Goal: Task Accomplishment & Management: Use online tool/utility

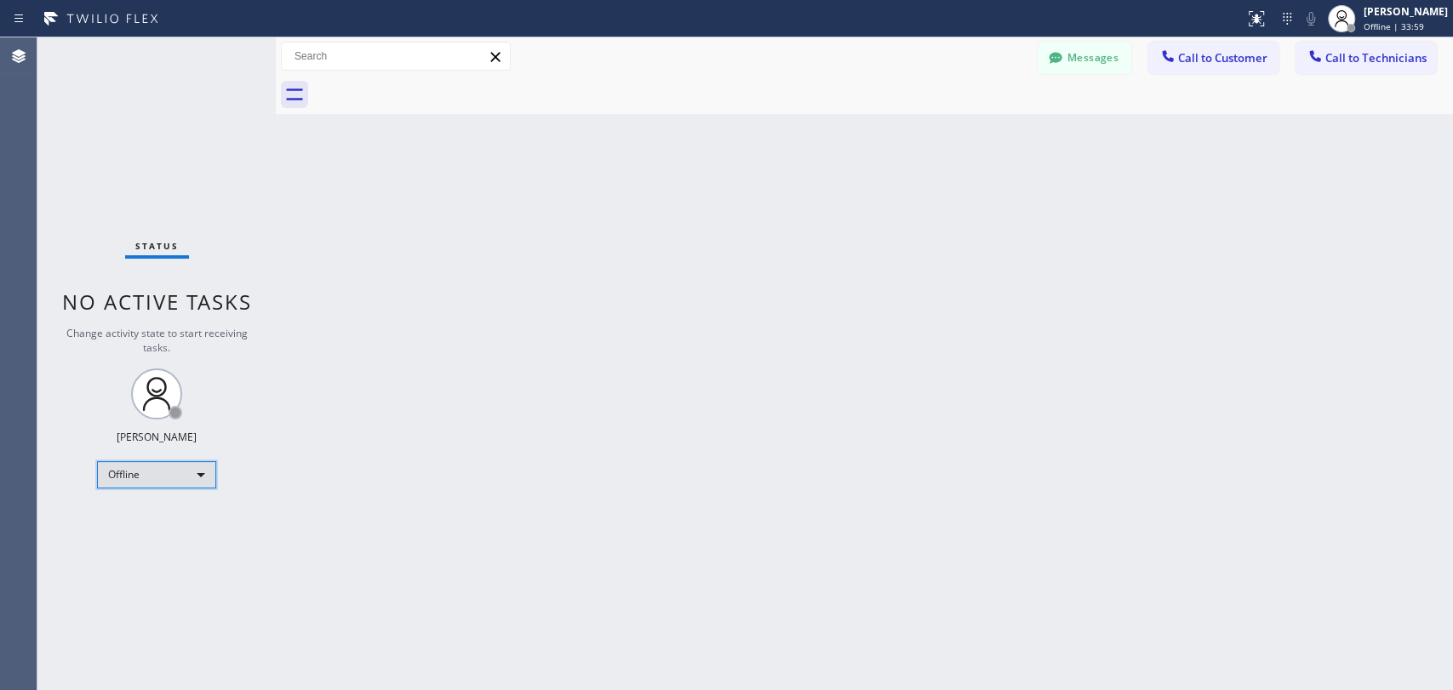
click at [197, 472] on div "Offline" at bounding box center [156, 474] width 119 height 27
click at [189, 520] on li "Available" at bounding box center [156, 517] width 116 height 20
click at [1342, 64] on span "Call to Technicians" at bounding box center [1375, 57] width 101 height 15
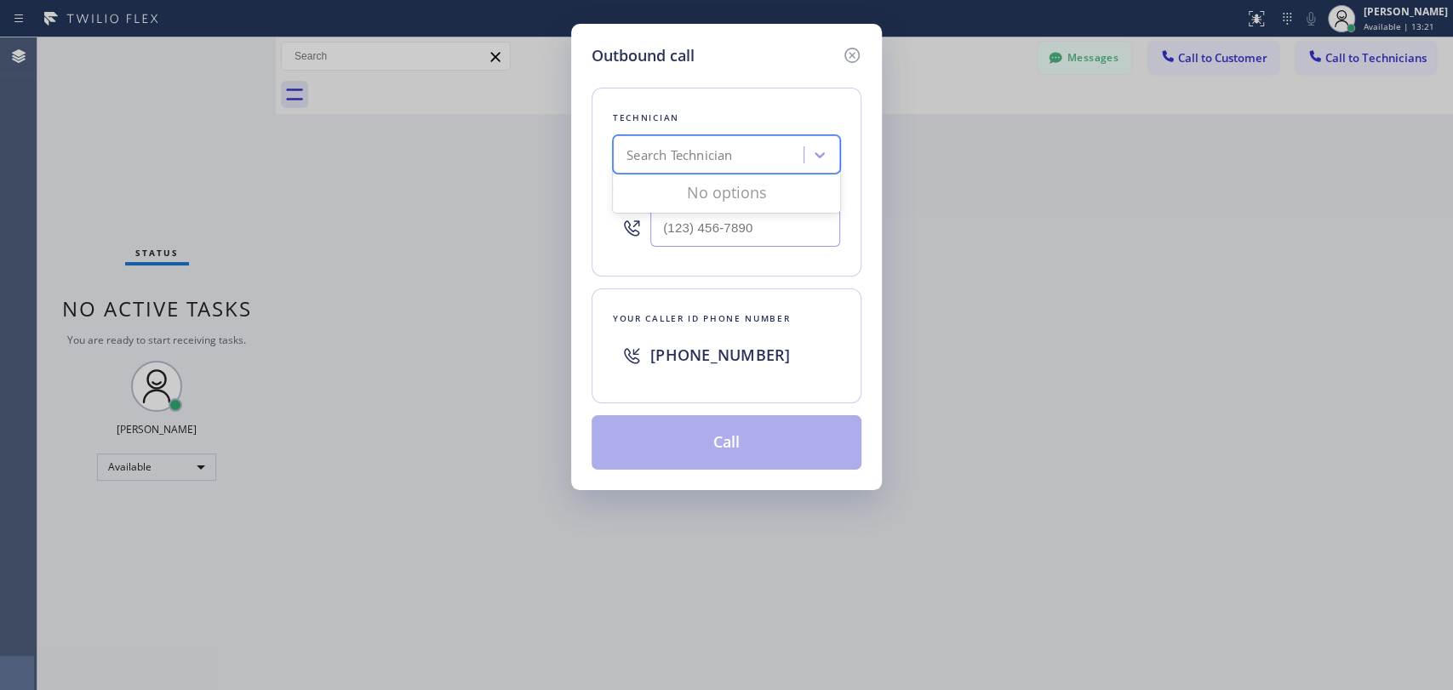
click at [706, 158] on div "Search Technician" at bounding box center [680, 156] width 106 height 20
type input "serg"
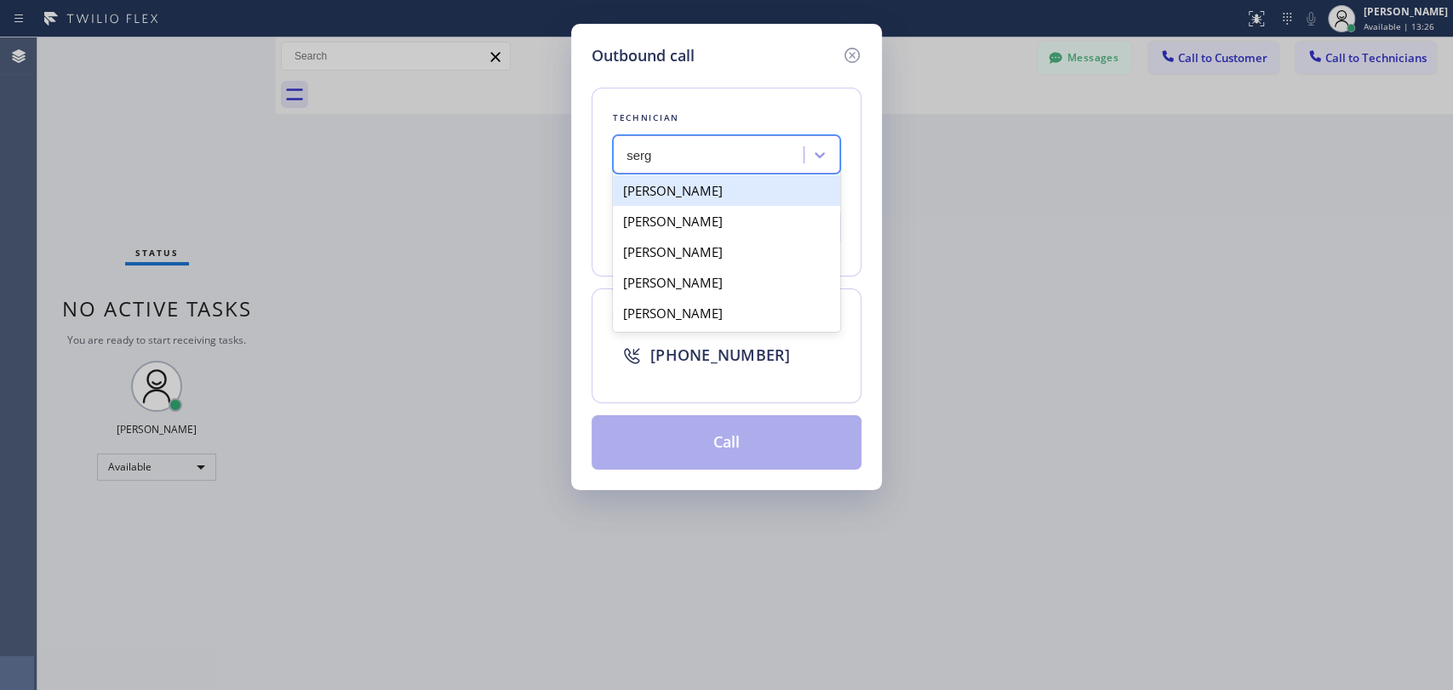
click at [662, 188] on div "[PERSON_NAME]" at bounding box center [726, 190] width 227 height 31
type input "[PHONE_NUMBER]"
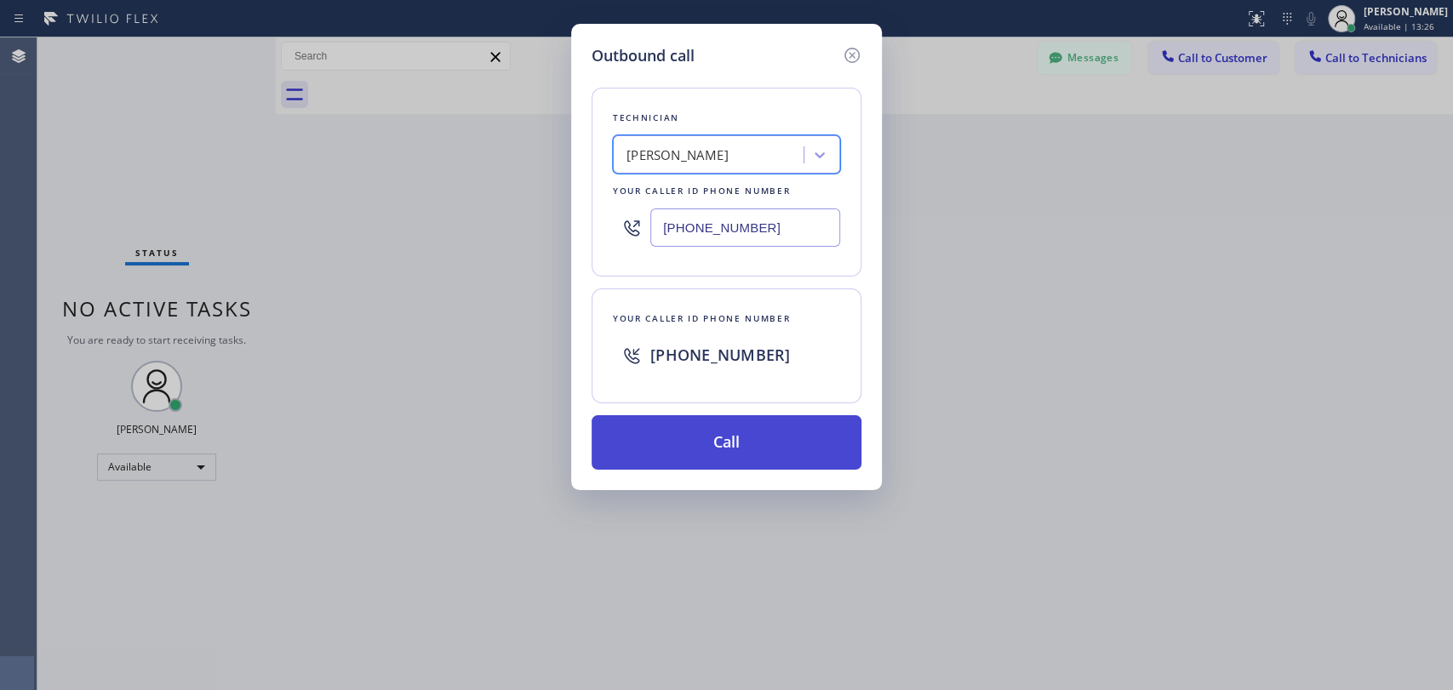
click at [788, 450] on button "Call" at bounding box center [727, 442] width 270 height 54
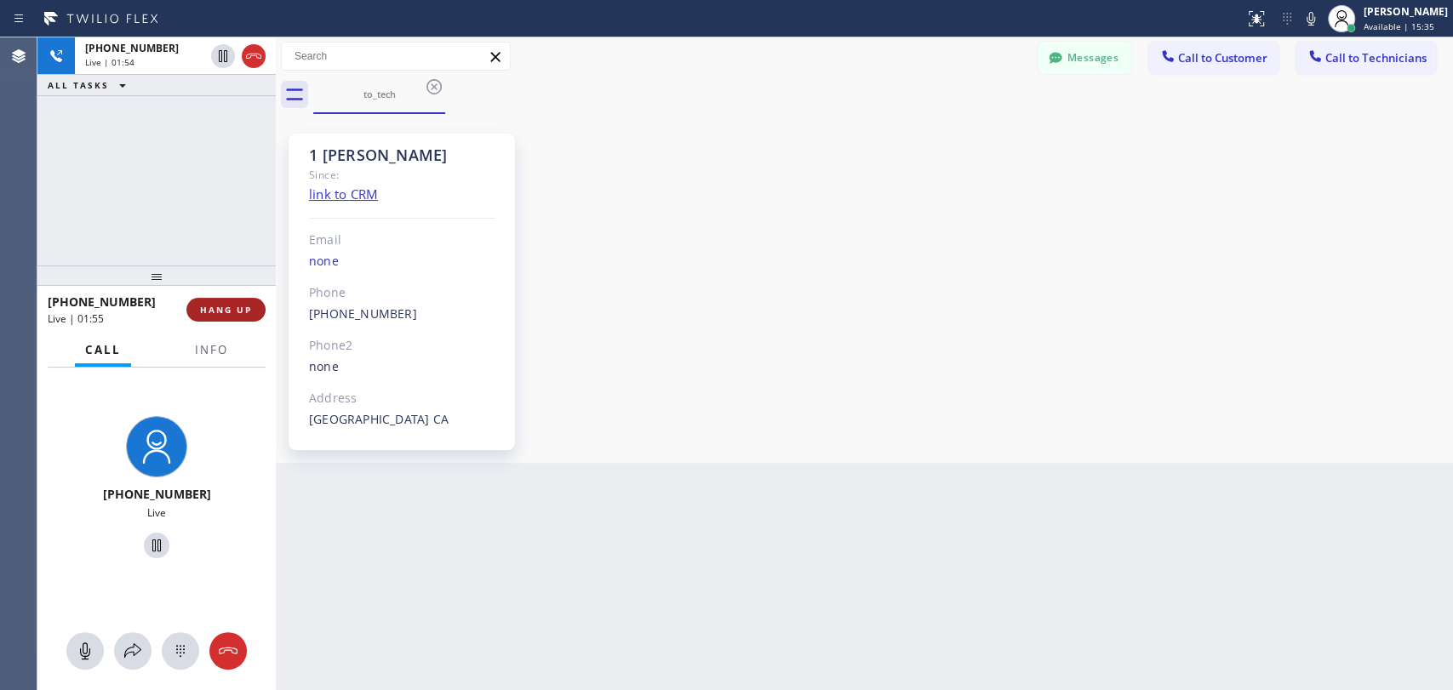
click at [218, 310] on span "HANG UP" at bounding box center [226, 310] width 52 height 12
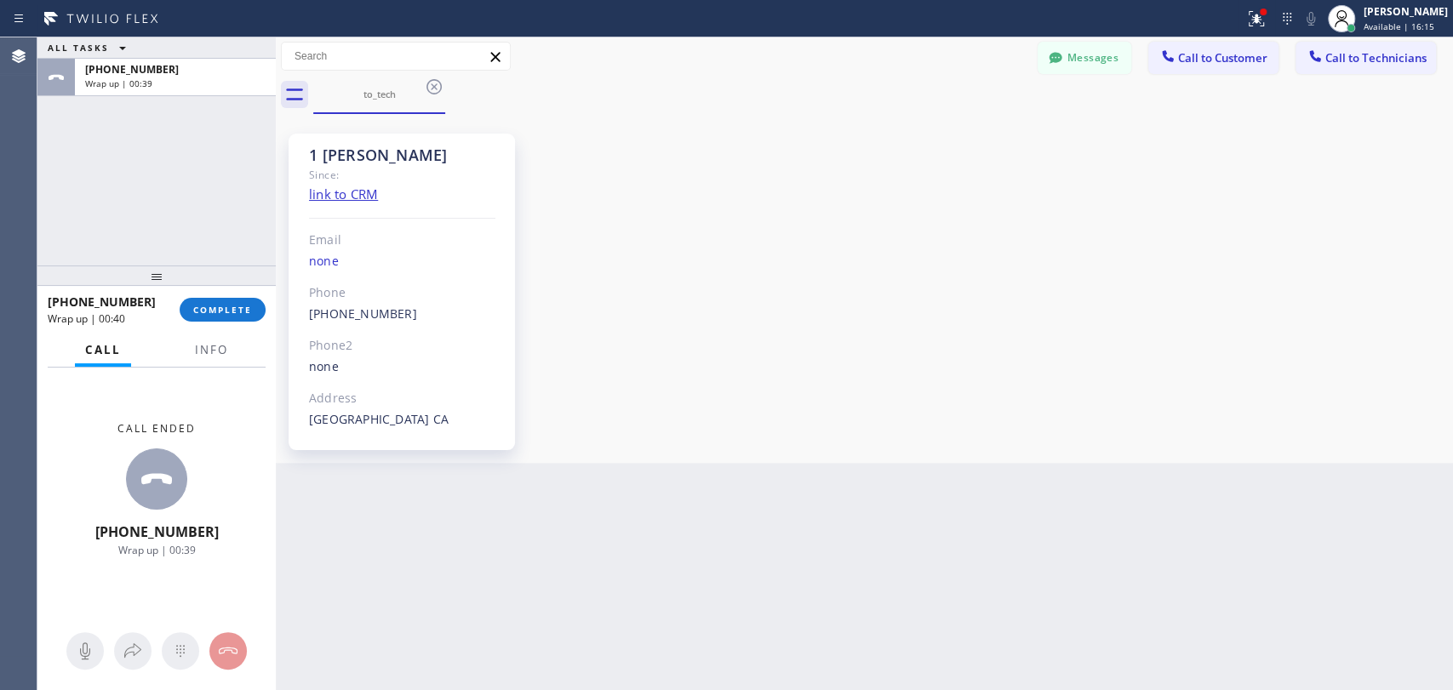
click at [91, 221] on div "ALL TASKS ALL TASKS ACTIVE TASKS TASKS IN WRAP UP [PHONE_NUMBER] Wrap up | 00:39" at bounding box center [156, 151] width 238 height 228
click at [231, 309] on span "COMPLETE" at bounding box center [222, 310] width 59 height 12
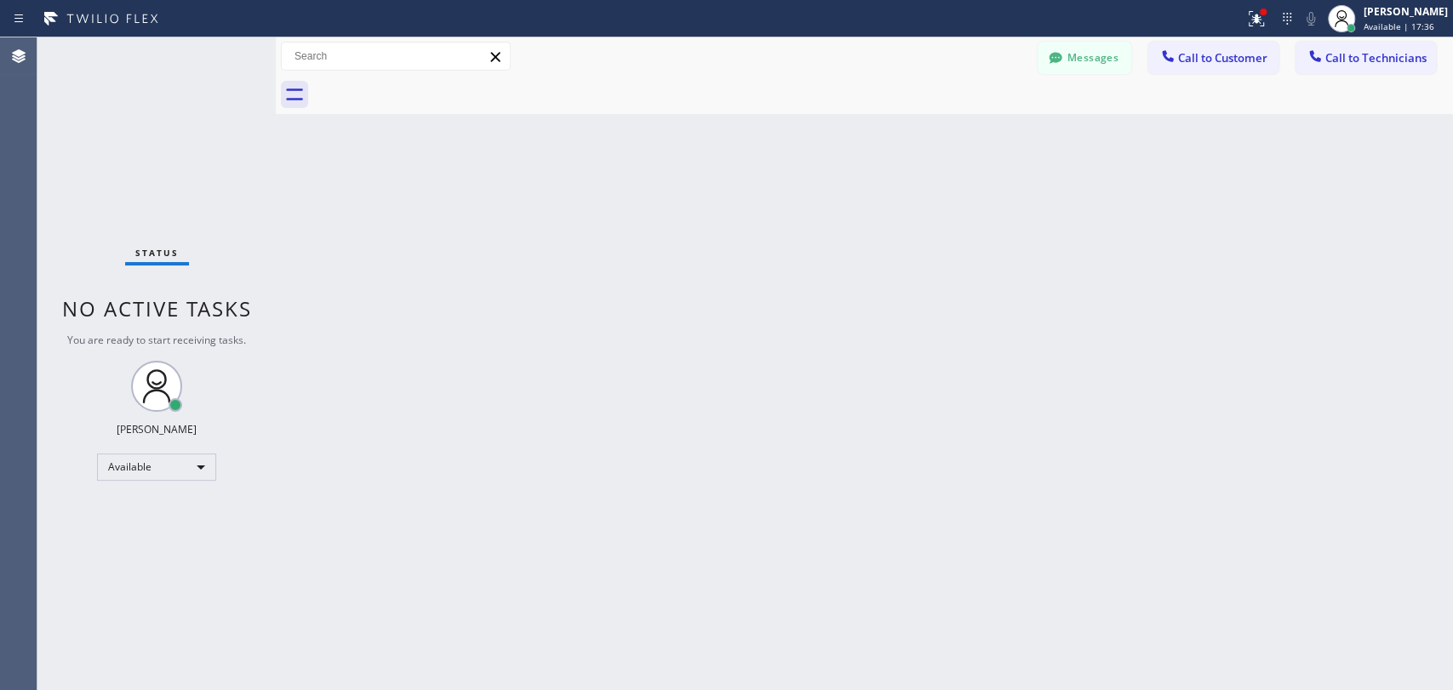
click at [1309, 315] on div "Back to Dashboard Change Sender ID Customers Technicians AA [PERSON_NAME] [DATE…" at bounding box center [864, 363] width 1177 height 653
click at [1280, 366] on div "Back to Dashboard Change Sender ID Customers Technicians AA [PERSON_NAME] [DATE…" at bounding box center [864, 363] width 1177 height 653
click at [161, 474] on div "Offline" at bounding box center [156, 474] width 119 height 27
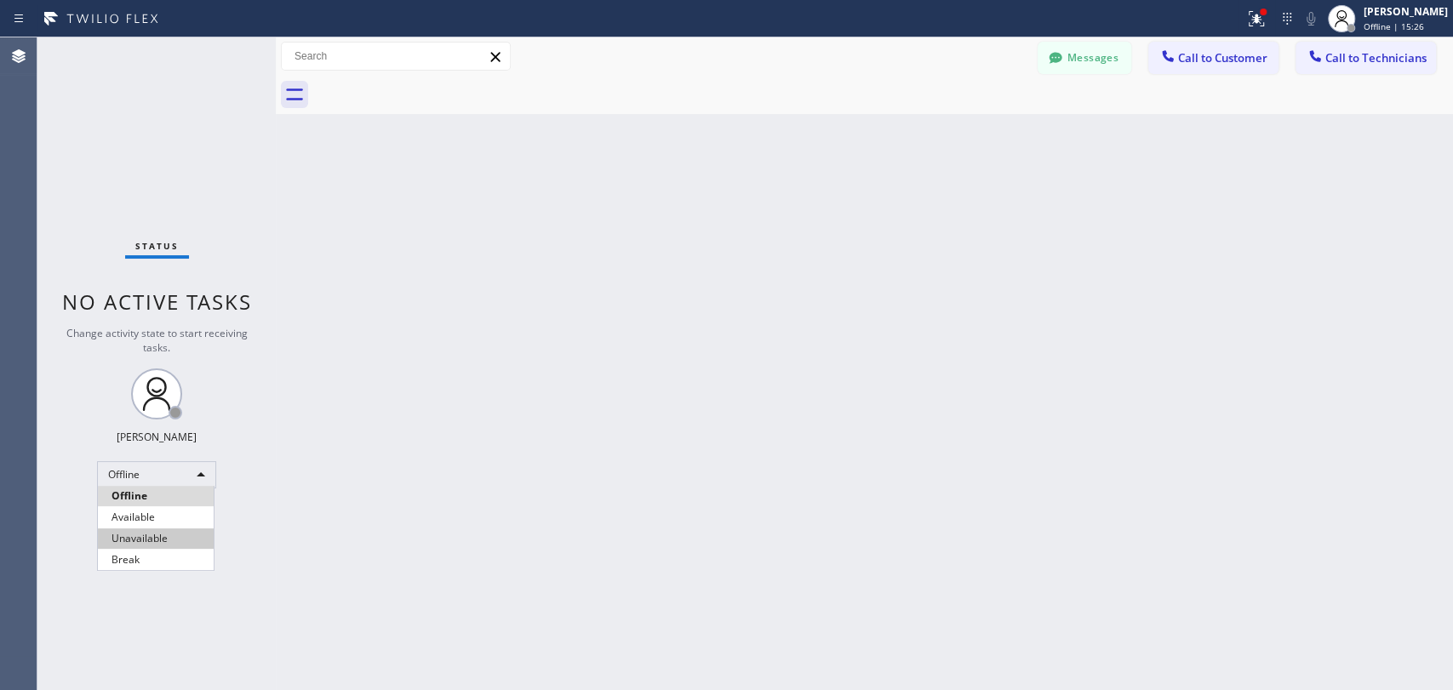
click at [173, 518] on li "Available" at bounding box center [156, 517] width 116 height 20
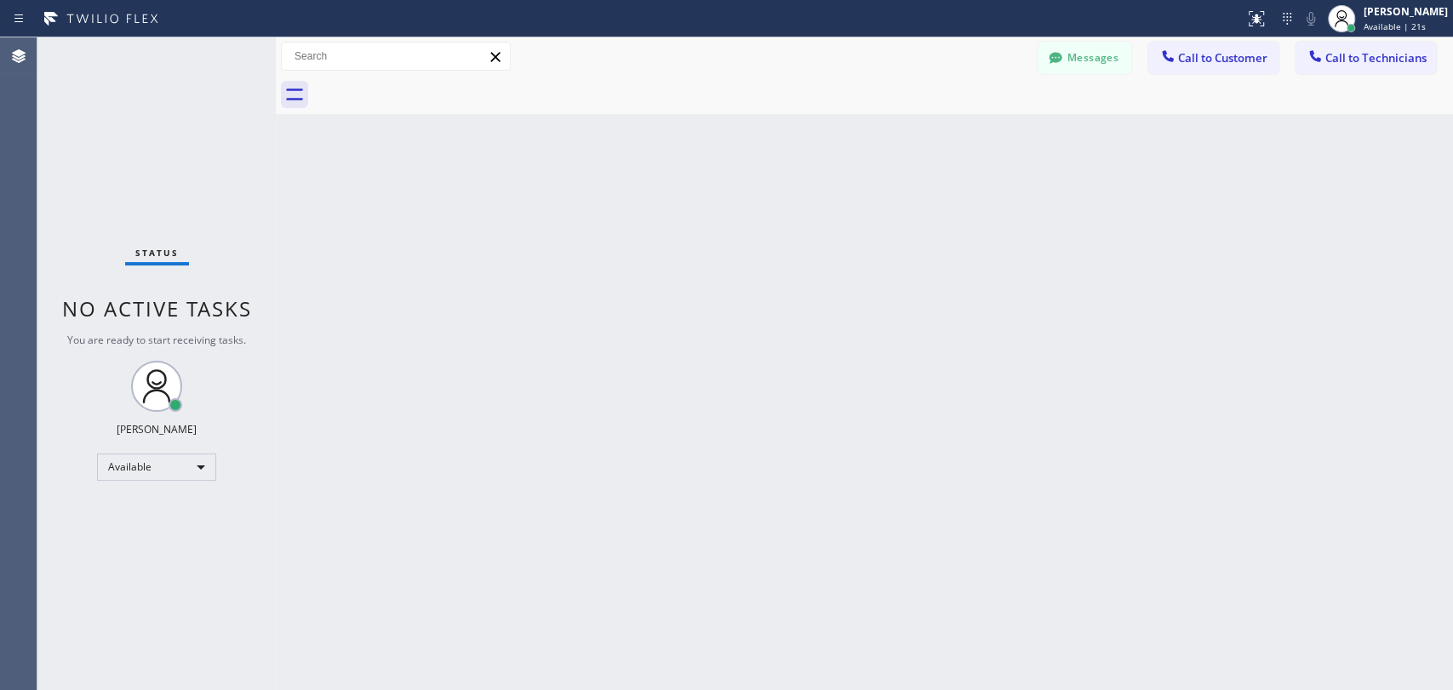
click at [1260, 313] on div "Back to Dashboard Change Sender ID Customers Technicians AA [PERSON_NAME] [DATE…" at bounding box center [864, 363] width 1177 height 653
click at [1361, 50] on span "Call to Technicians" at bounding box center [1375, 57] width 101 height 15
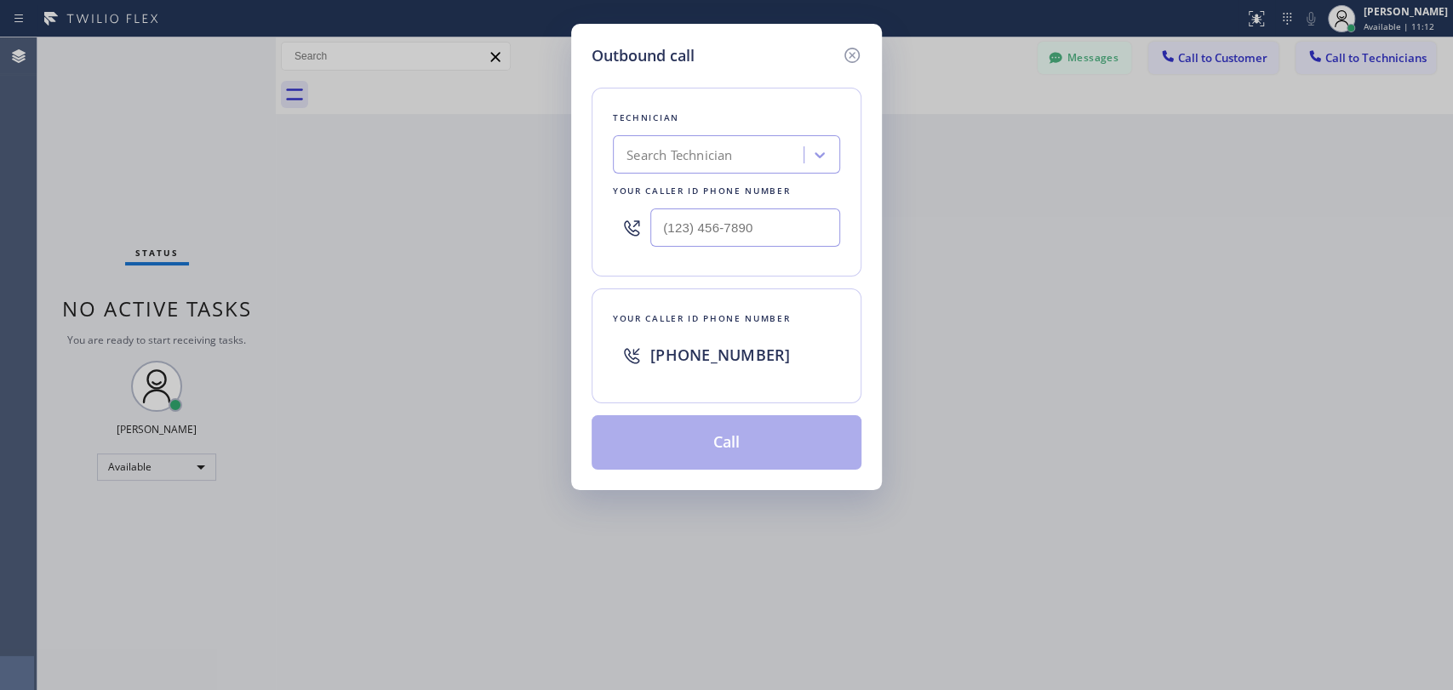
click at [661, 158] on div "Search Technician" at bounding box center [680, 156] width 106 height 20
type input "vadi"
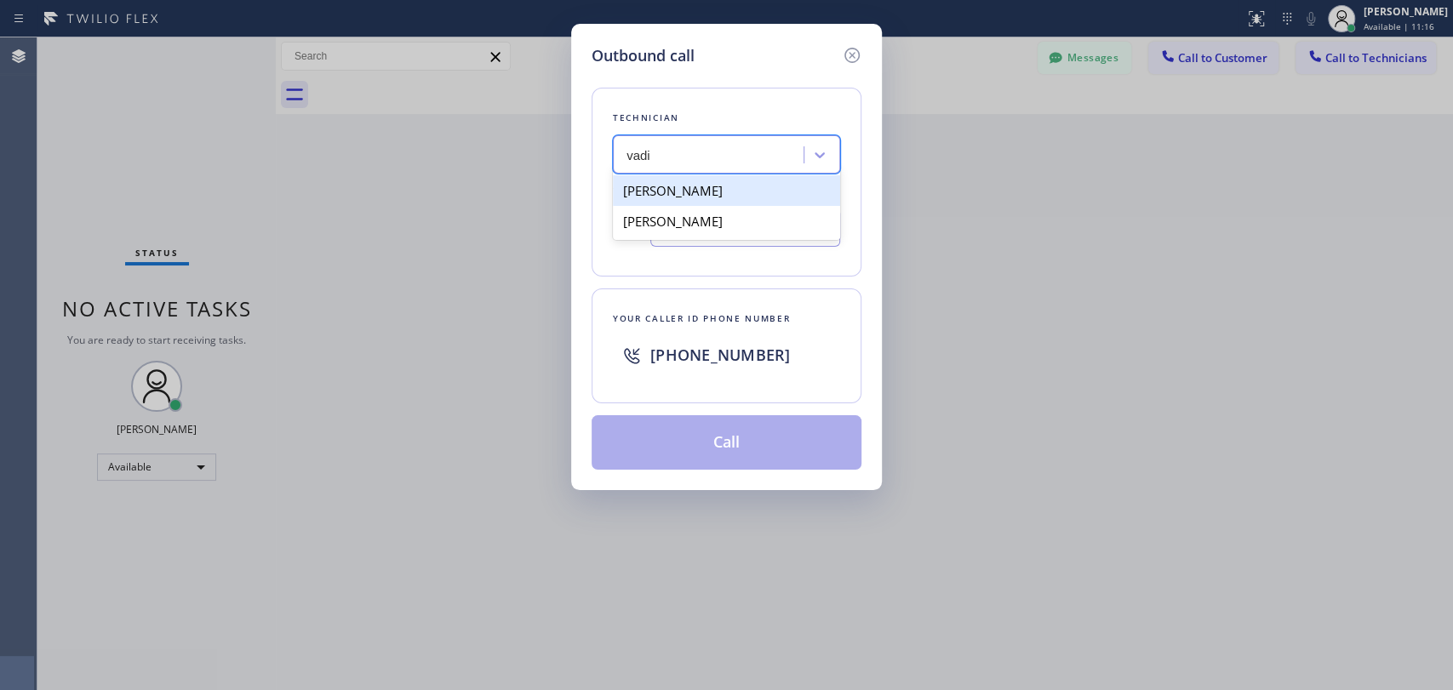
click at [705, 192] on div "Vadim Kartunov" at bounding box center [726, 190] width 227 height 31
type input "(818) 309-0098"
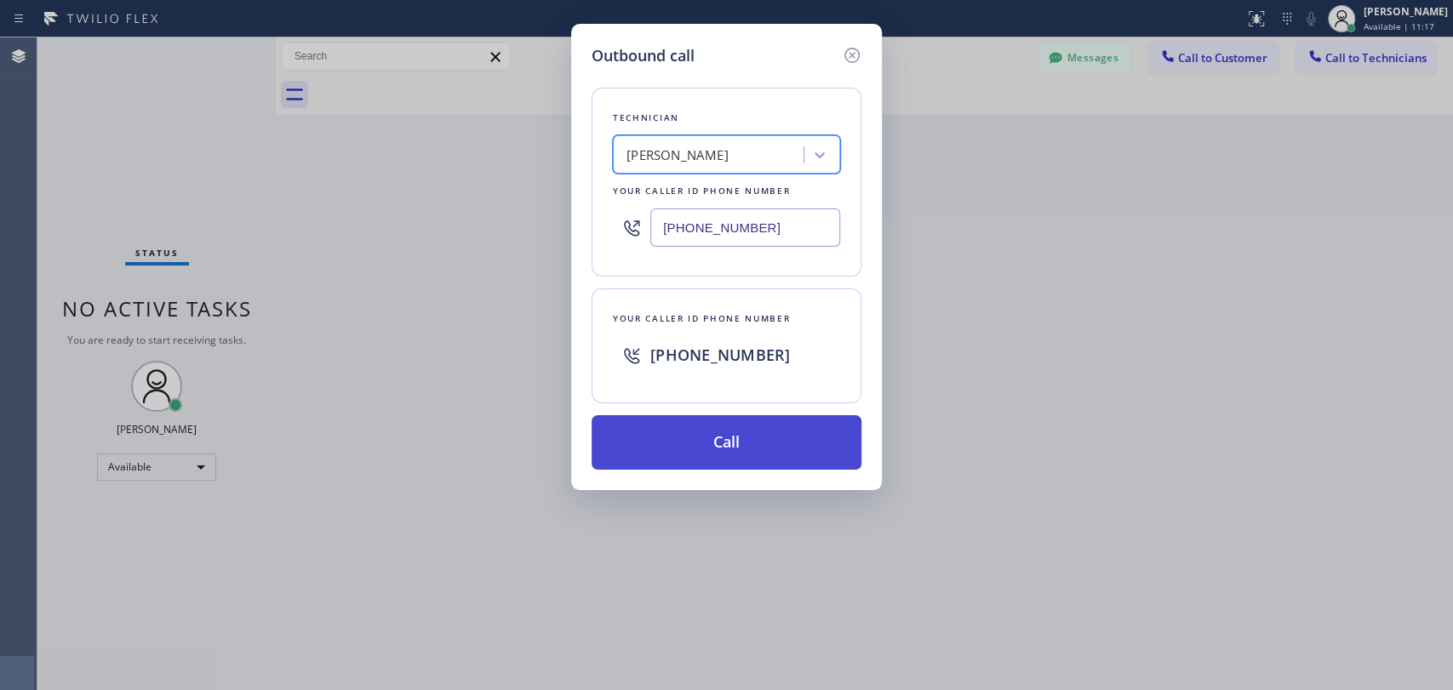
click at [725, 442] on button "Call" at bounding box center [727, 442] width 270 height 54
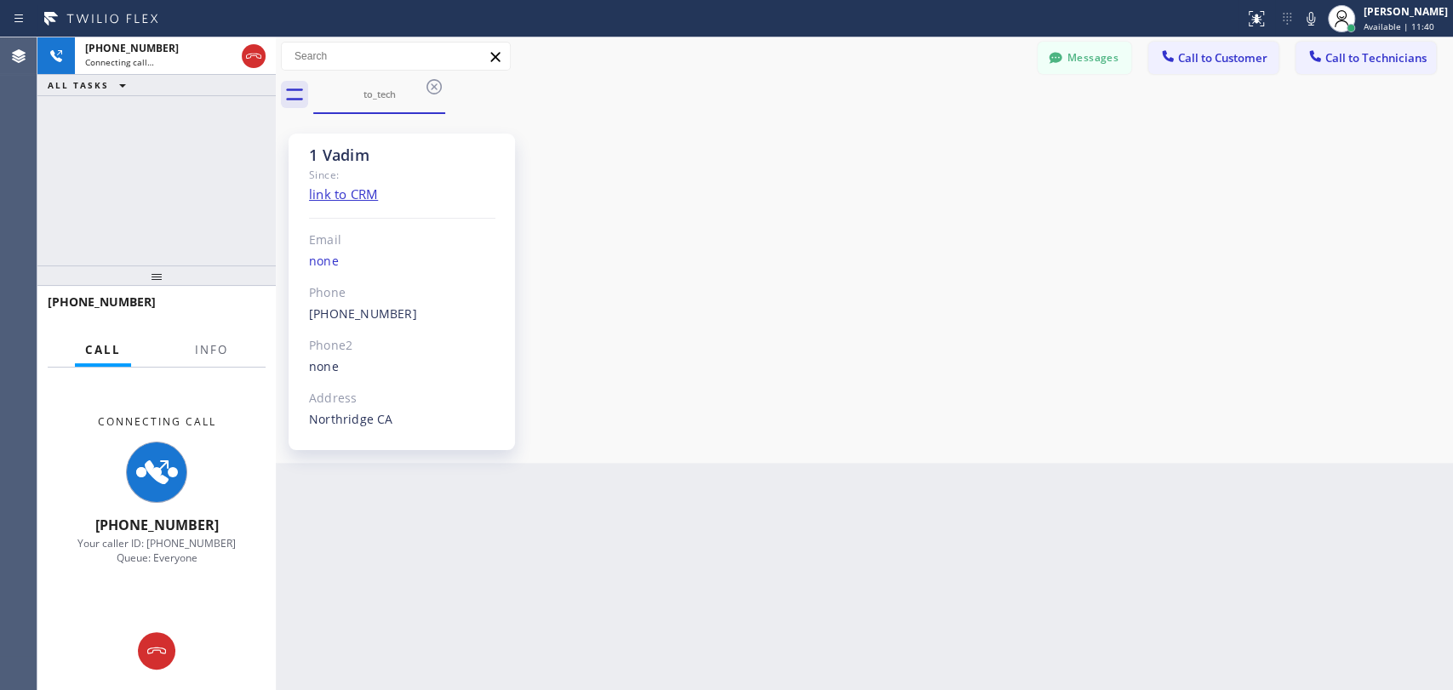
click at [1267, 333] on div "1 Vadim Since: link to CRM Email none Phone (818) 309-0098 Outbound call Techni…" at bounding box center [864, 288] width 1169 height 341
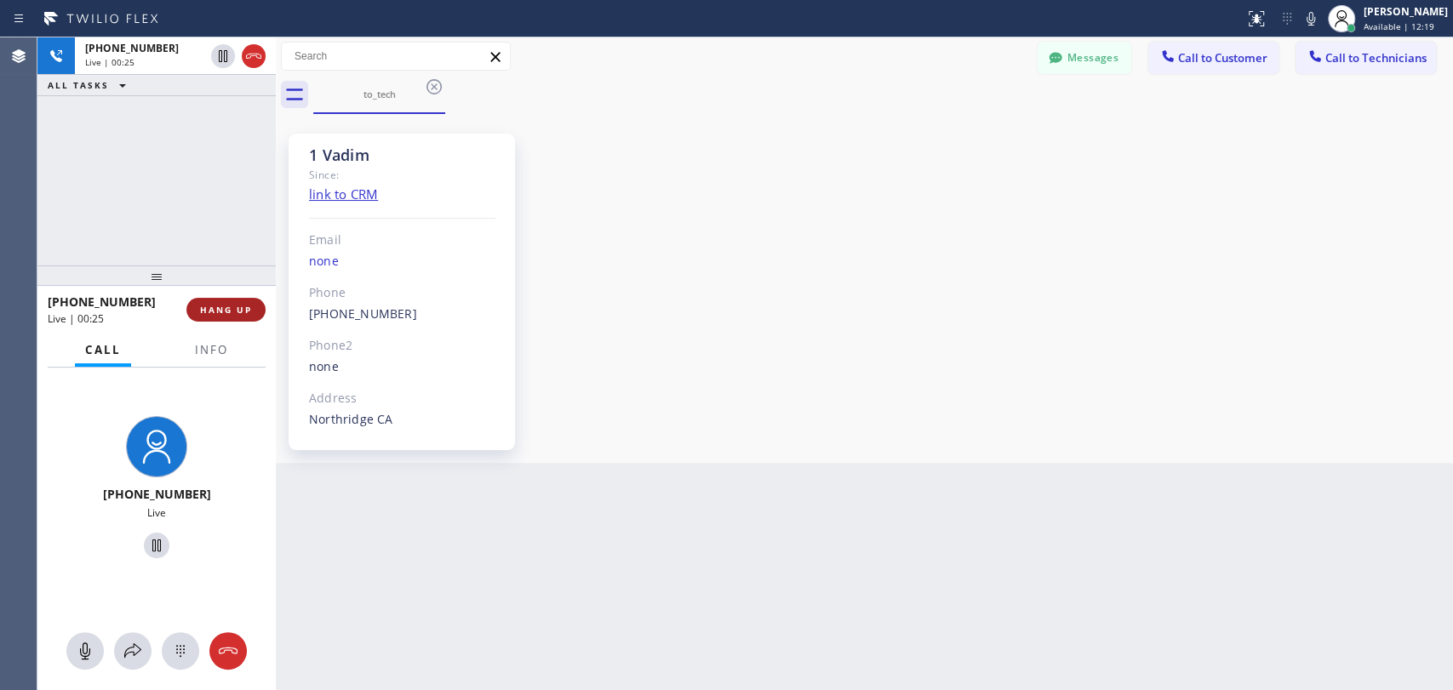
click at [213, 302] on button "HANG UP" at bounding box center [225, 310] width 79 height 24
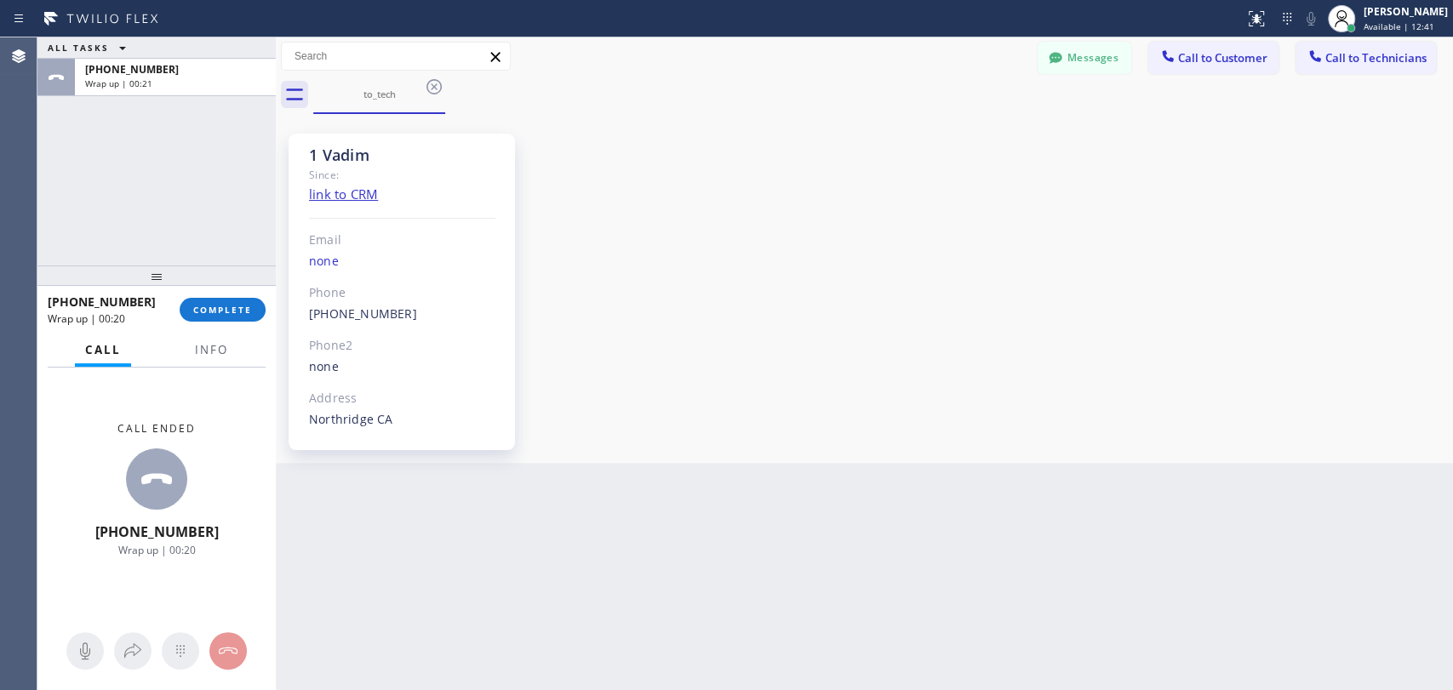
click at [1315, 385] on div "1 Vadim Since: link to CRM Email none Phone (818) 309-0098 Outbound call Techni…" at bounding box center [864, 288] width 1169 height 341
click at [218, 304] on button "COMPLETE" at bounding box center [223, 310] width 86 height 24
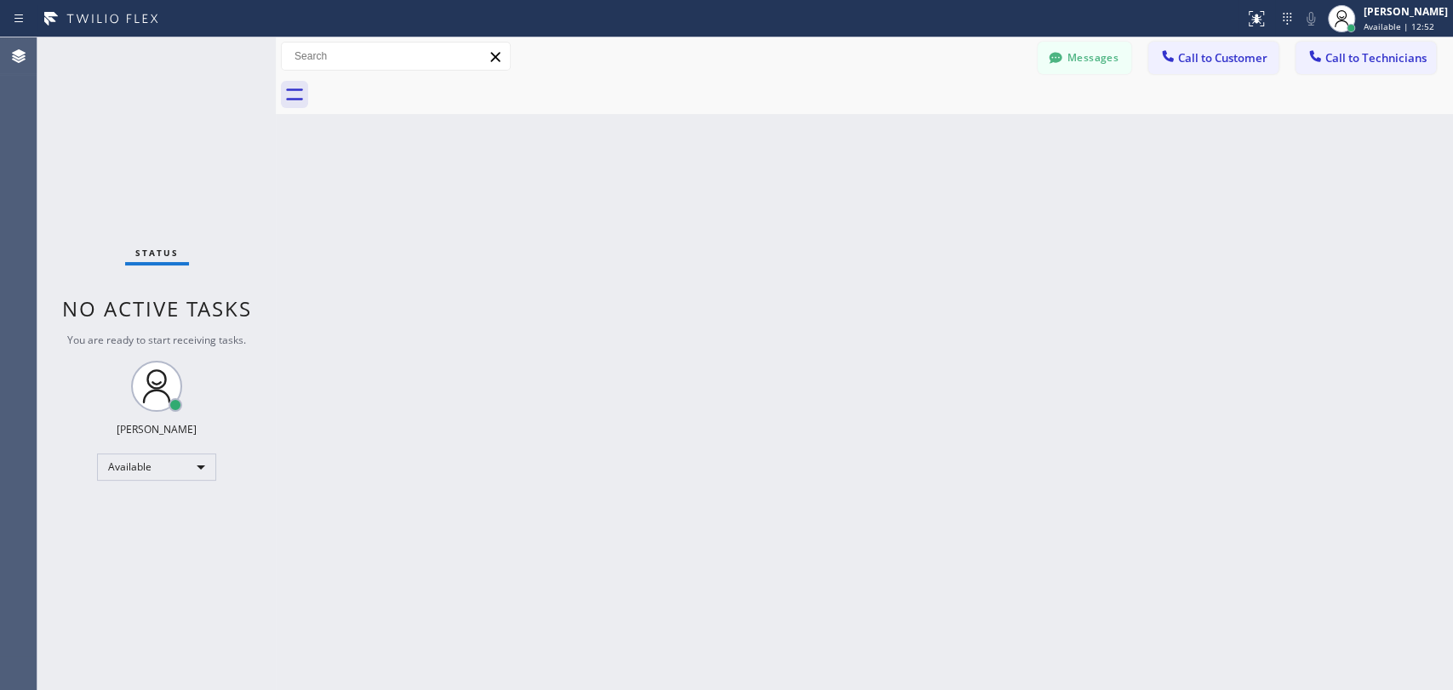
click at [85, 152] on div "Status No active tasks You are ready to start receiving tasks. Maria Taratukhin…" at bounding box center [156, 363] width 238 height 653
